Goal: Task Accomplishment & Management: Manage account settings

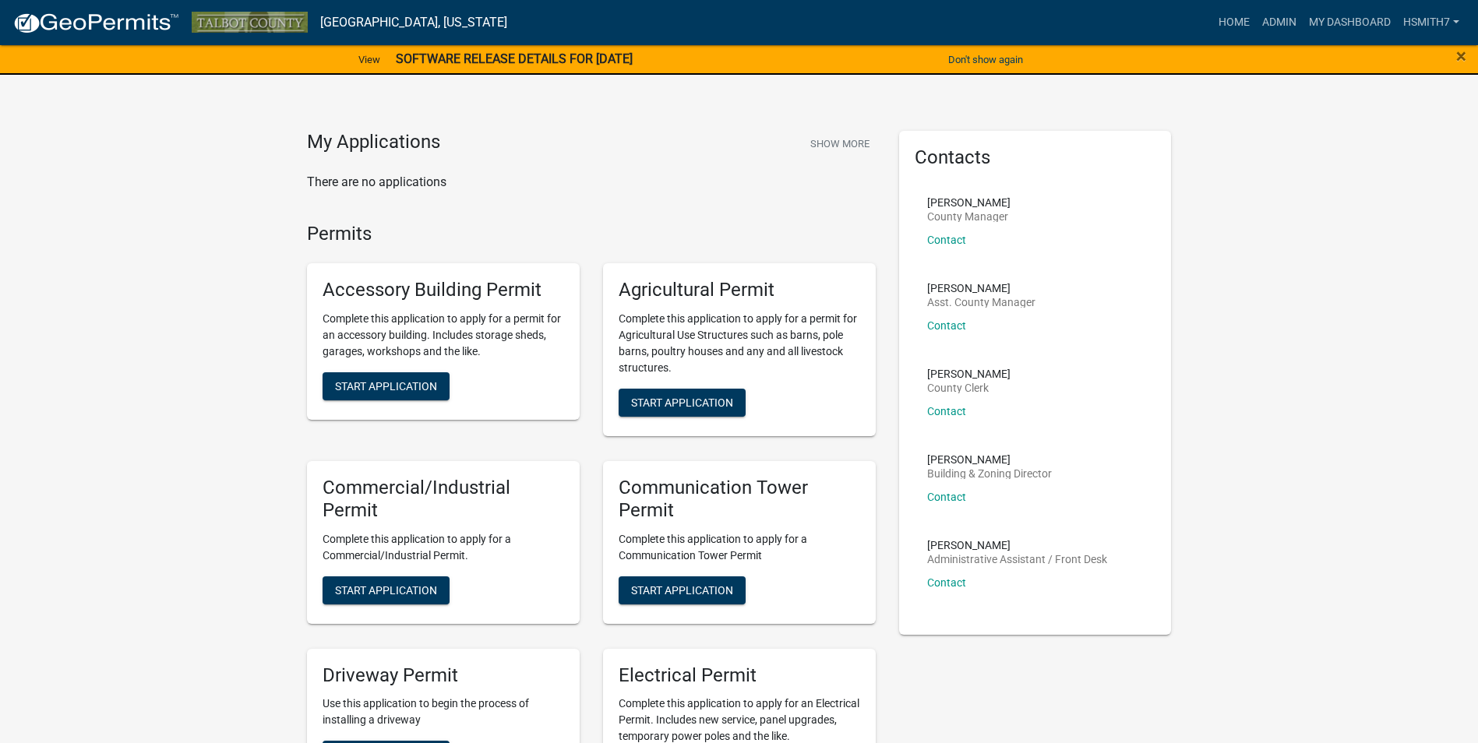
scroll to position [33, 0]
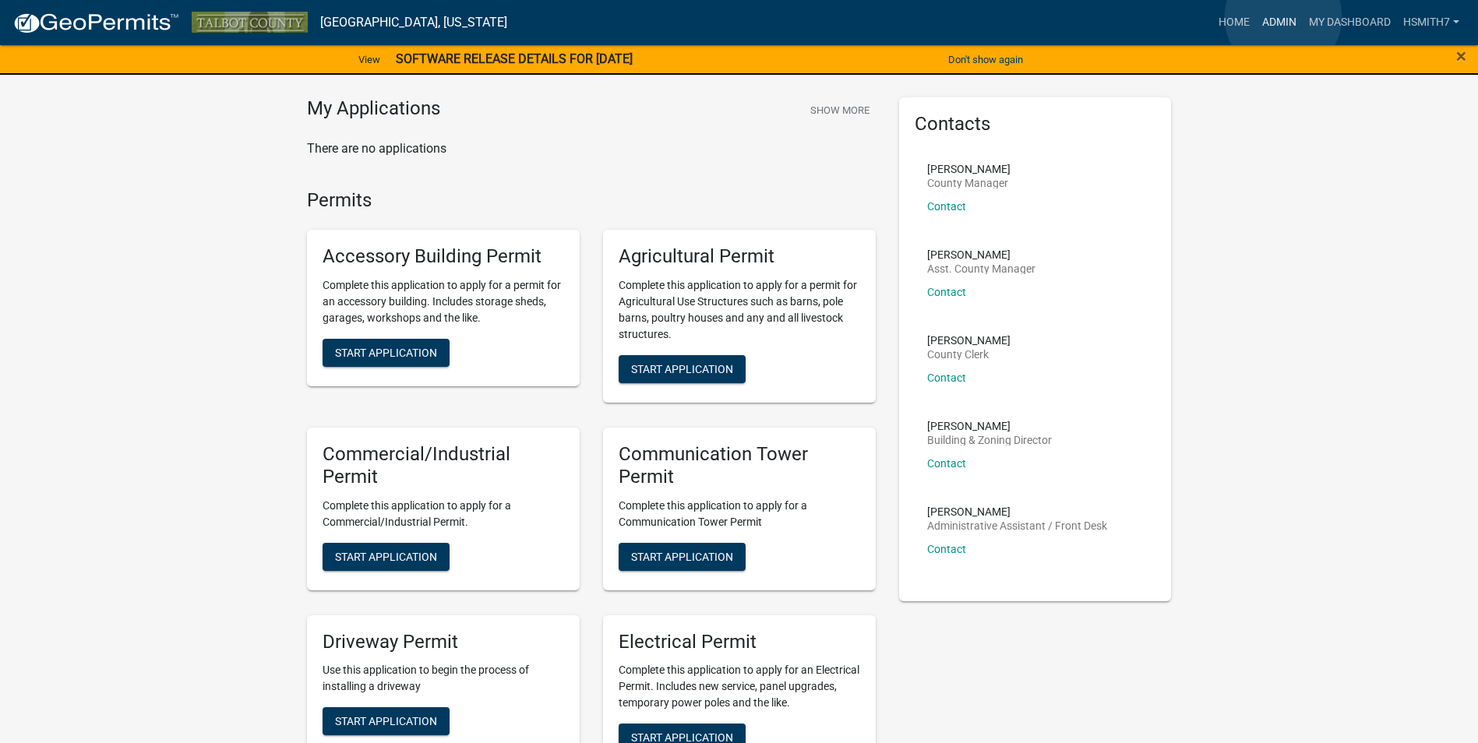
click at [1283, 16] on link "Admin" at bounding box center [1279, 23] width 47 height 30
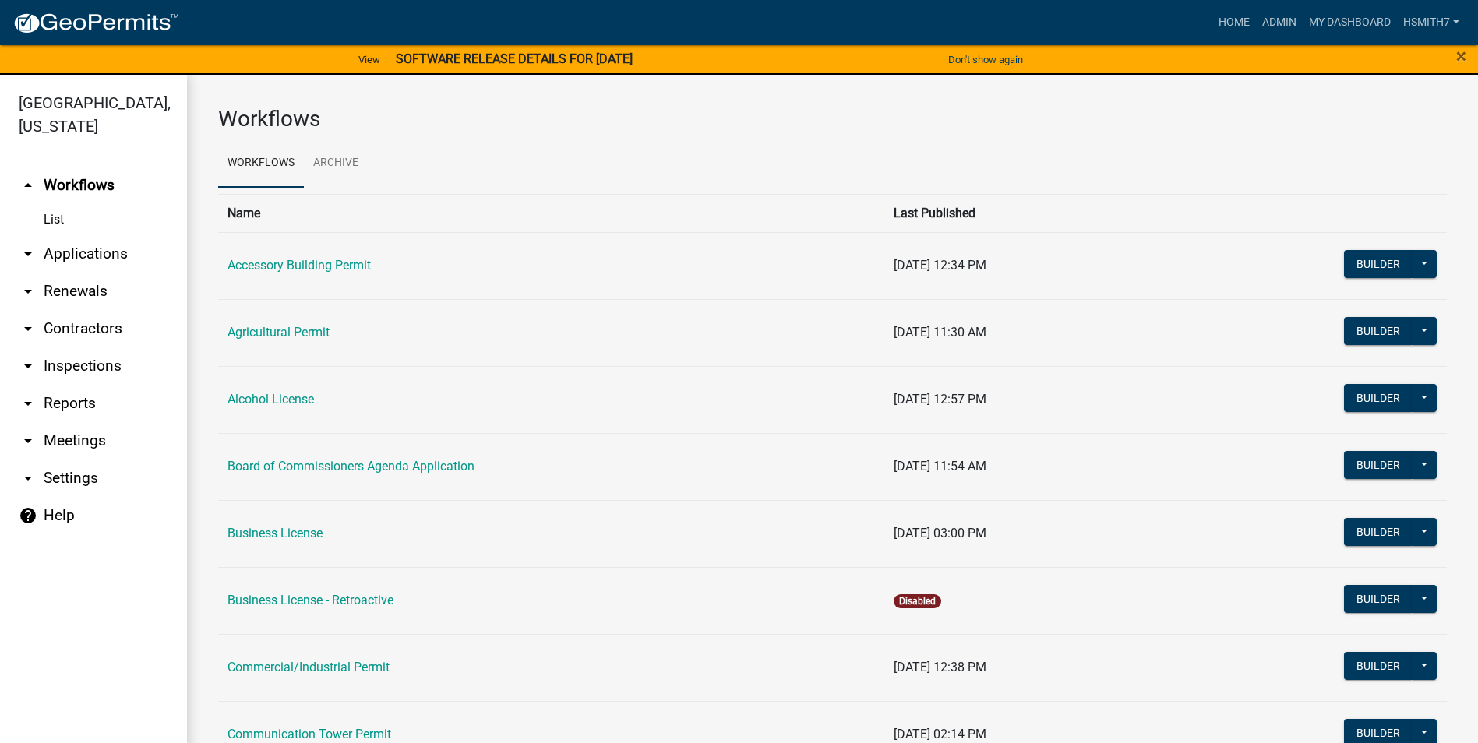
click at [80, 252] on link "arrow_drop_down Applications" at bounding box center [93, 253] width 187 height 37
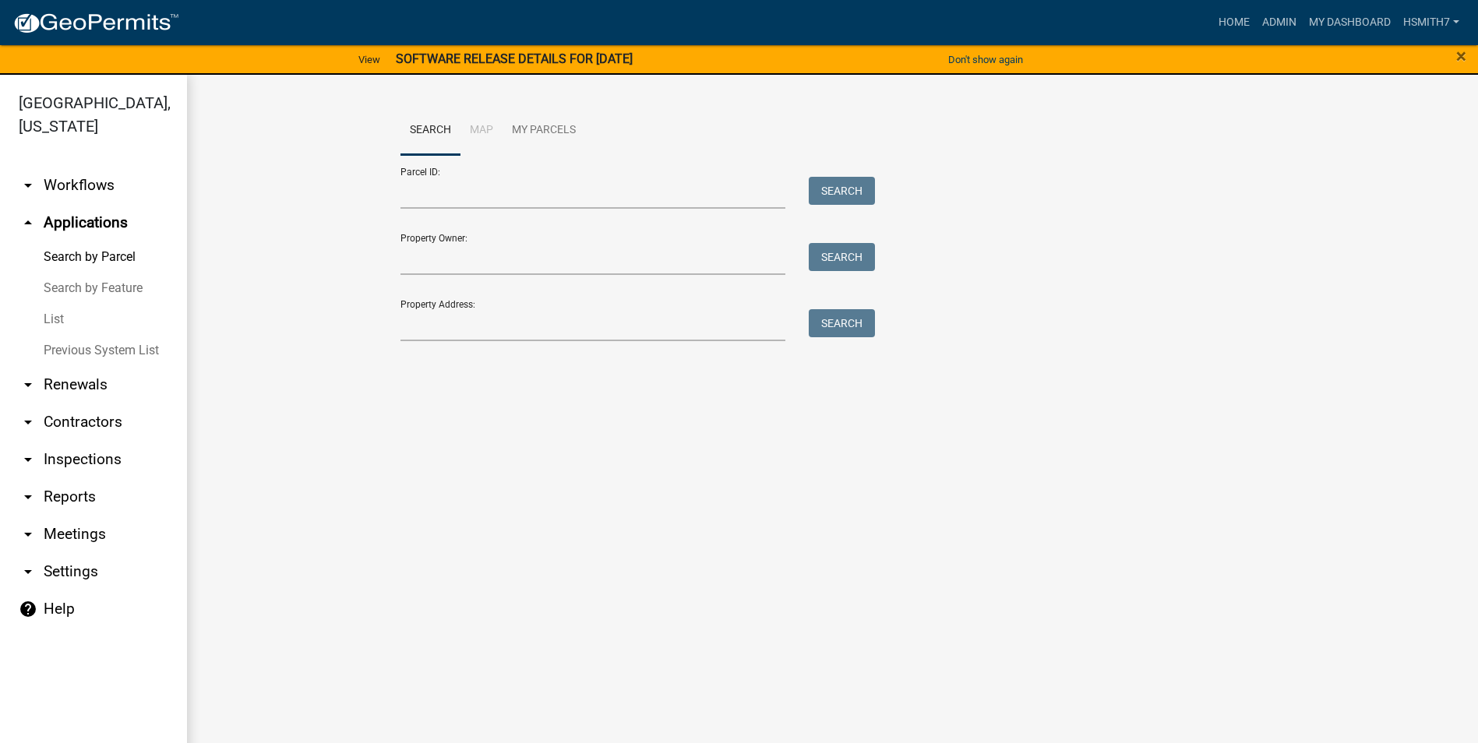
click at [58, 321] on link "List" at bounding box center [93, 319] width 187 height 31
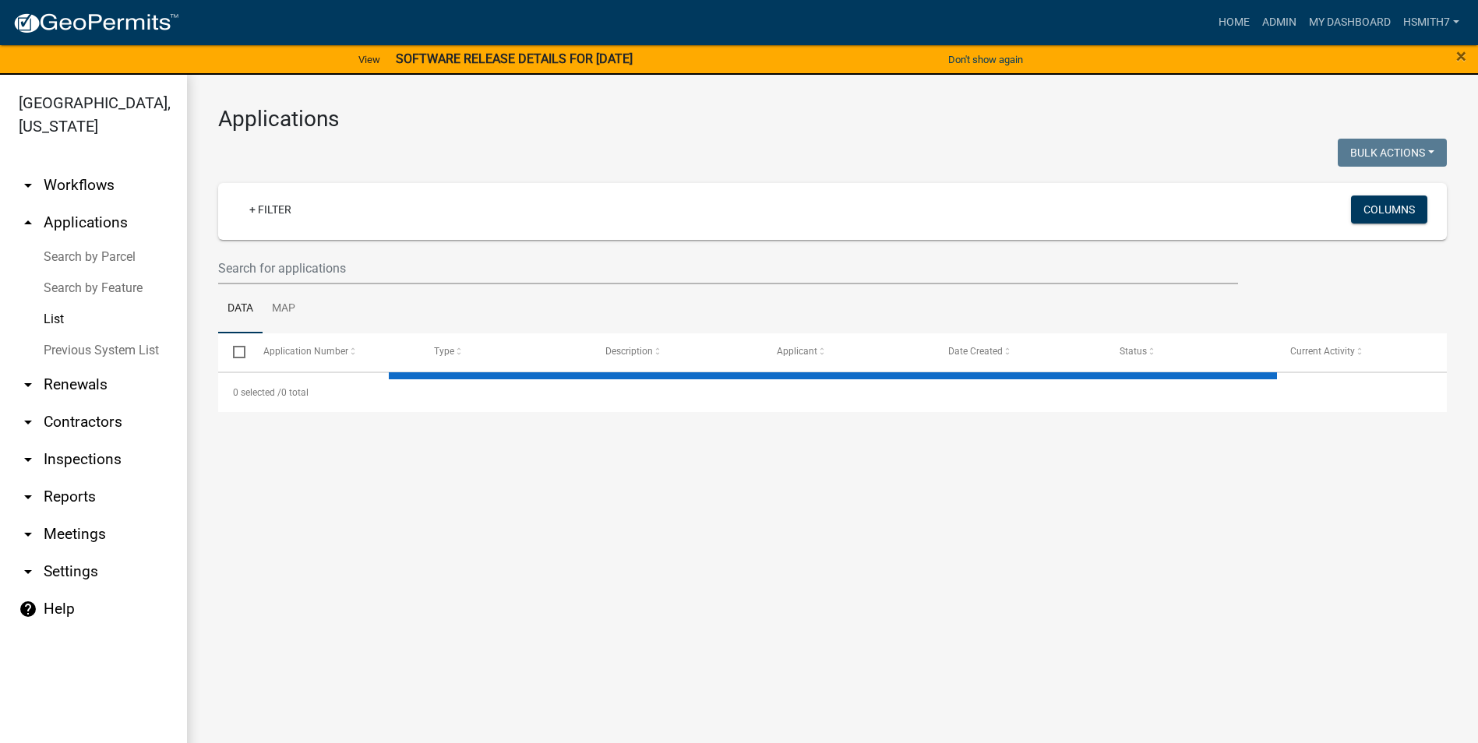
select select "3: 100"
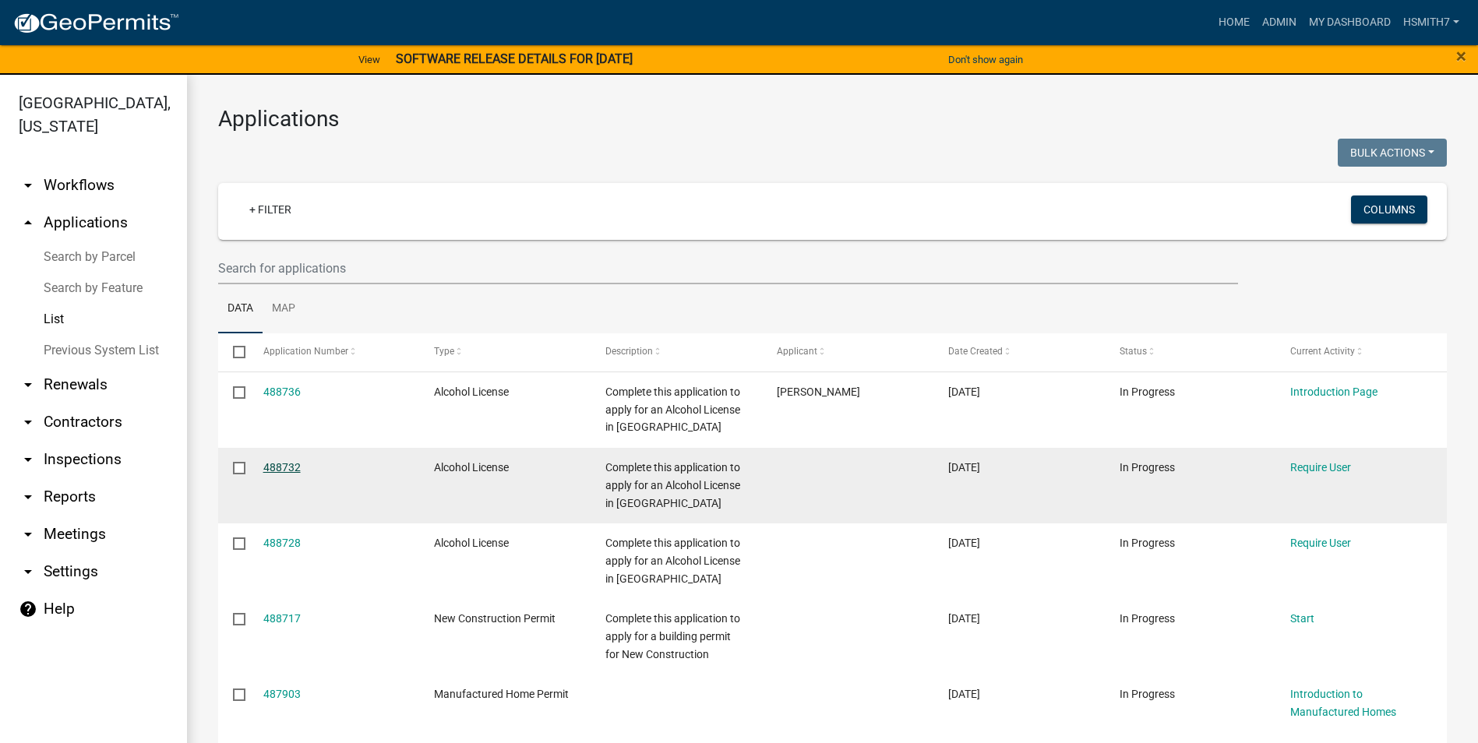
click at [298, 464] on link "488732" at bounding box center [281, 467] width 37 height 12
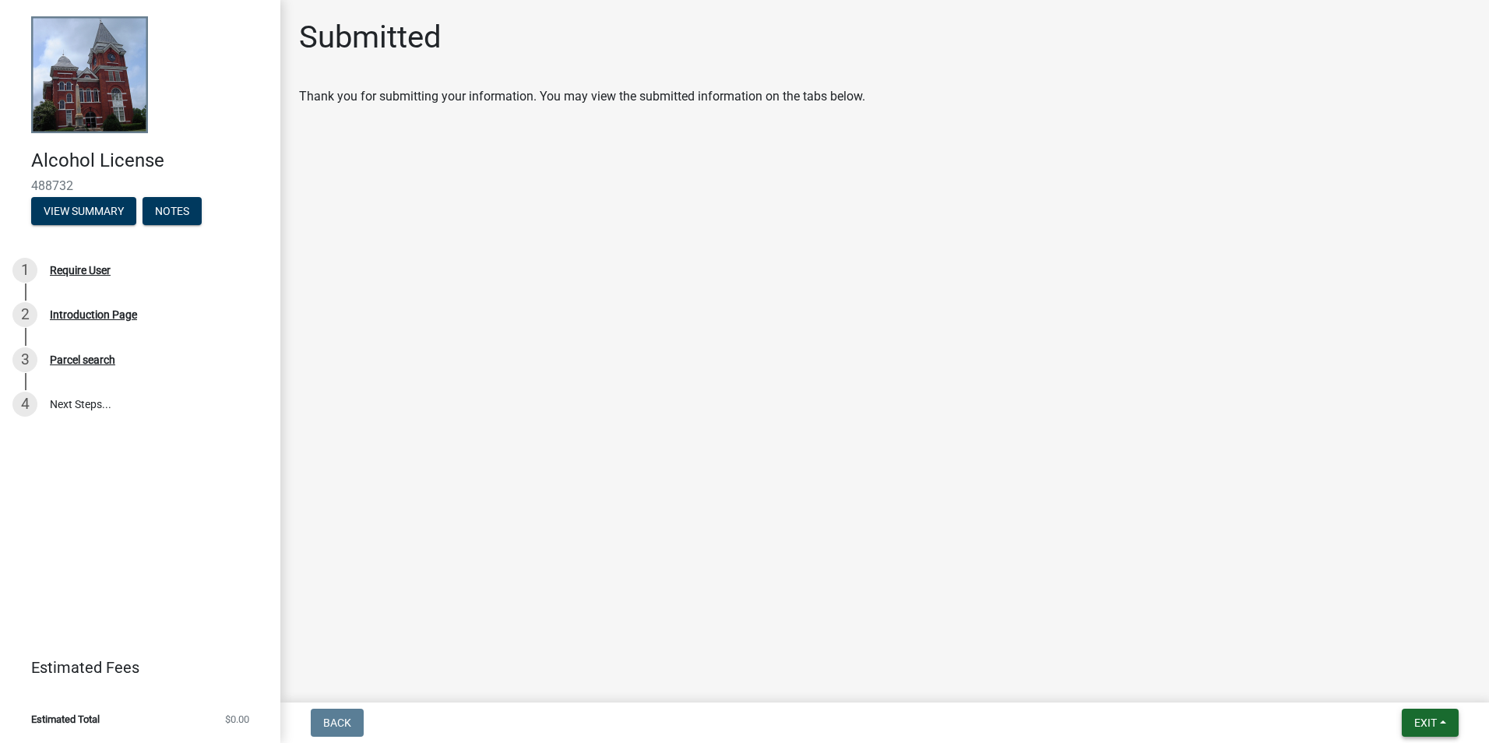
click at [1438, 721] on button "Exit" at bounding box center [1430, 723] width 57 height 28
click at [1404, 662] on button "Save" at bounding box center [1396, 644] width 125 height 37
click at [340, 707] on nav "Back Exit Save Save & Exit" at bounding box center [884, 723] width 1209 height 41
